Goal: Task Accomplishment & Management: Complete application form

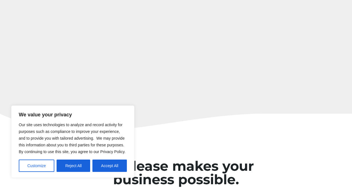
scroll to position [1399, 0]
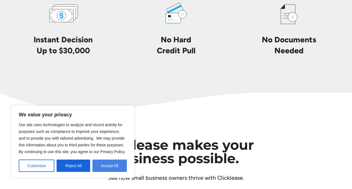
click at [109, 162] on button "Accept All" at bounding box center [109, 165] width 34 height 12
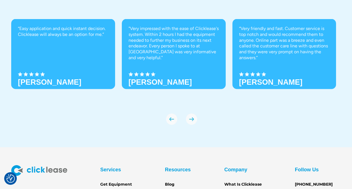
scroll to position [1953, 0]
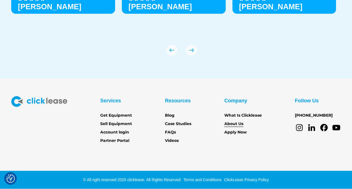
click at [236, 123] on link "About Us" at bounding box center [233, 124] width 19 height 6
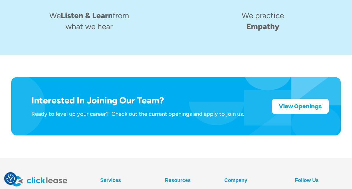
scroll to position [900, 0]
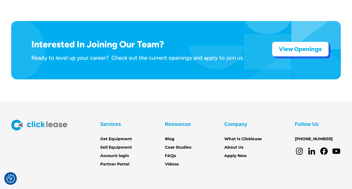
click at [305, 45] on strong "View Openings" at bounding box center [300, 49] width 43 height 8
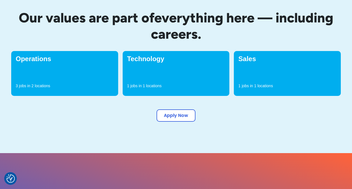
scroll to position [212, 0]
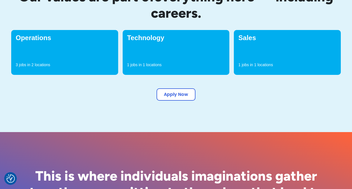
click at [278, 61] on div "Sales 1 jobs in 1 locations" at bounding box center [287, 52] width 107 height 45
click at [247, 40] on h4 "Sales" at bounding box center [287, 37] width 98 height 7
click at [253, 66] on div "1 jobs in 1 locations" at bounding box center [287, 66] width 98 height 8
click at [263, 37] on h4 "Sales" at bounding box center [287, 37] width 98 height 7
click at [163, 94] on link "Apply Now" at bounding box center [175, 93] width 39 height 12
